Goal: Task Accomplishment & Management: Use online tool/utility

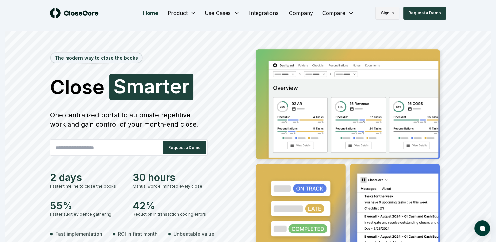
click at [389, 12] on link "Sign in" at bounding box center [387, 13] width 24 height 13
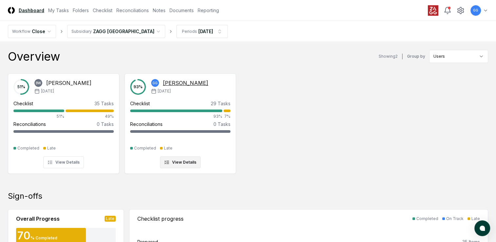
click at [139, 103] on div "Checklist" at bounding box center [140, 103] width 20 height 7
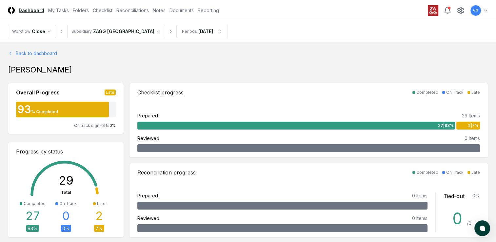
click at [148, 92] on div "Checklist progress" at bounding box center [160, 92] width 46 height 8
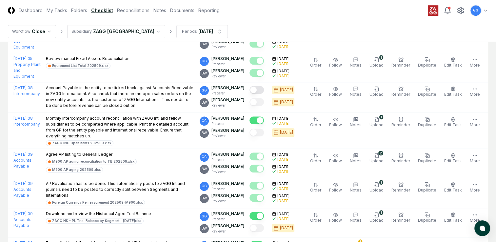
scroll to position [688, 0]
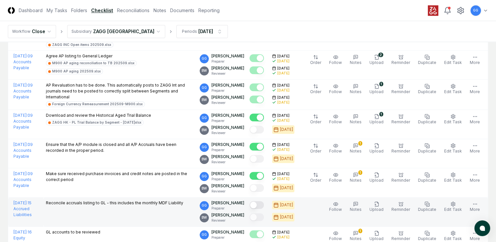
click at [264, 203] on button "Mark complete" at bounding box center [256, 205] width 14 height 8
click at [379, 202] on icon "button" at bounding box center [376, 203] width 5 height 5
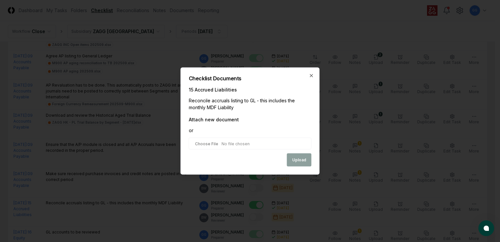
click at [235, 142] on input "file" at bounding box center [250, 144] width 123 height 12
type input "**********"
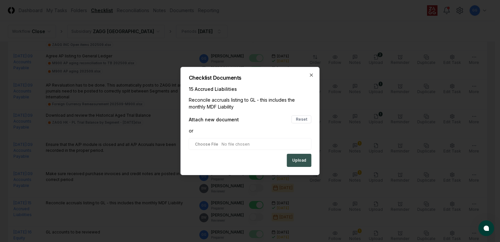
click at [296, 159] on button "Upload" at bounding box center [299, 160] width 25 height 13
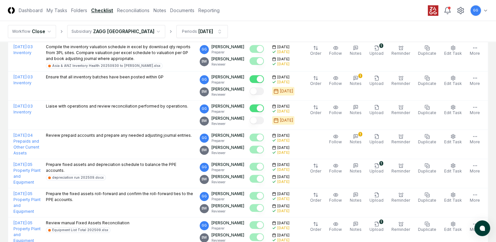
scroll to position [294, 0]
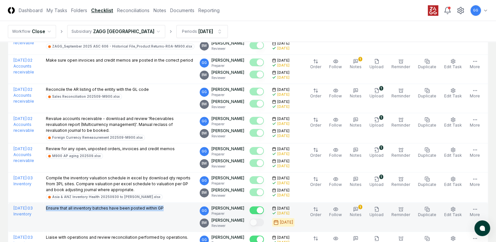
drag, startPoint x: 183, startPoint y: 205, endPoint x: 64, endPoint y: 205, distance: 118.9
click at [64, 205] on td "Ensure that all inventory batches have been posted within GP" at bounding box center [120, 216] width 154 height 29
click at [171, 226] on td "Ensure that all inventory batches have been posted within GP" at bounding box center [120, 216] width 154 height 29
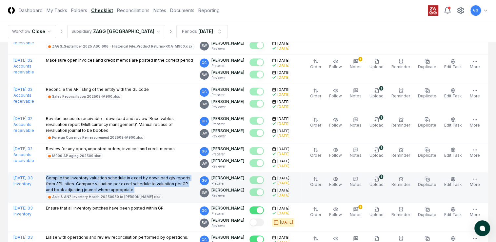
drag, startPoint x: 65, startPoint y: 176, endPoint x: 147, endPoint y: 190, distance: 82.8
click at [147, 190] on td "Compile the inventory valuation schedule in excel by download qty reports from …" at bounding box center [120, 187] width 154 height 30
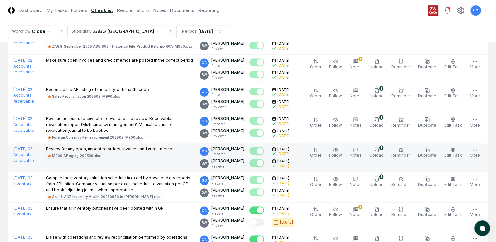
click at [136, 163] on td "Review for any open, unposted orders, invoices and credit memos M900 AP aging 2…" at bounding box center [120, 157] width 154 height 29
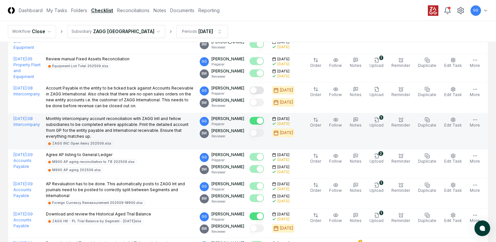
scroll to position [556, 0]
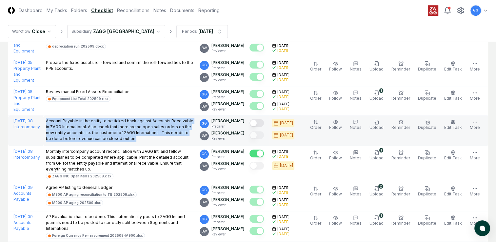
drag, startPoint x: 67, startPoint y: 117, endPoint x: 143, endPoint y: 137, distance: 78.3
click at [143, 137] on p "Account Payable in the entity to be ticked back against Accounts Receivable in …" at bounding box center [120, 130] width 148 height 24
click at [264, 121] on button "Mark complete" at bounding box center [256, 123] width 14 height 8
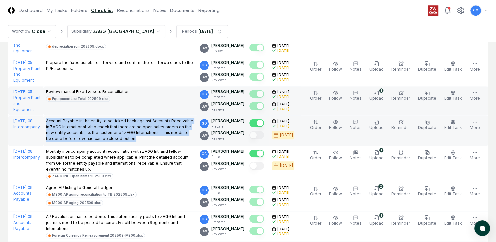
click at [144, 108] on td "Review manual Fixed Assets Reconciliation Equipment List Total 202509.xlsx" at bounding box center [120, 100] width 154 height 29
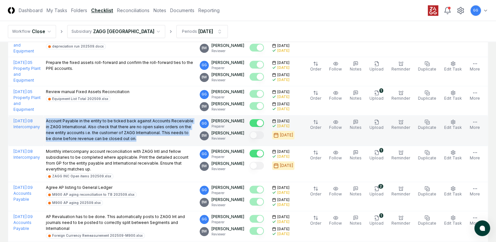
drag, startPoint x: 67, startPoint y: 118, endPoint x: 144, endPoint y: 137, distance: 79.7
click at [144, 137] on p "Account Payable in the entity to be ticked back against Accounts Receivable in …" at bounding box center [120, 130] width 148 height 24
